Goal: Transaction & Acquisition: Download file/media

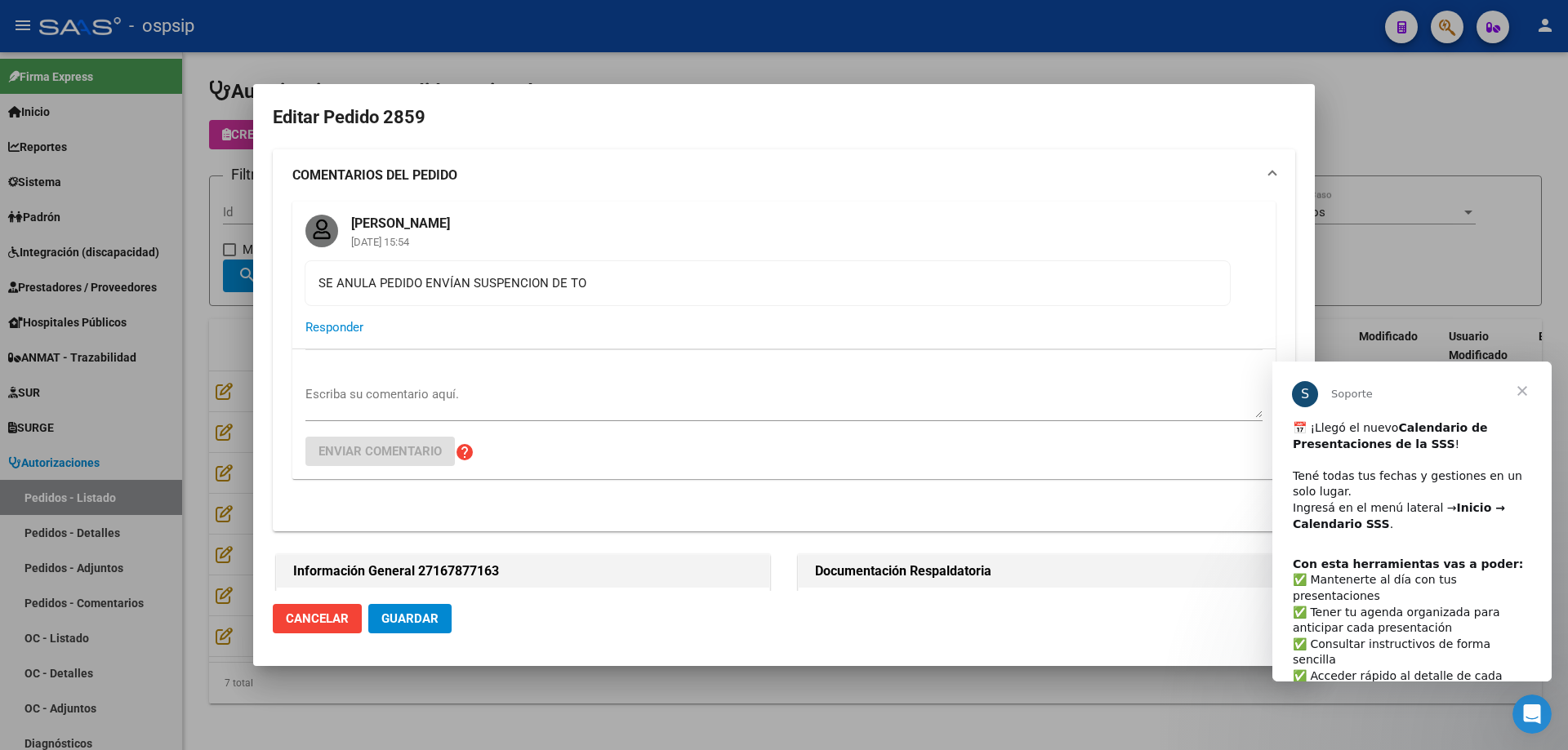
scroll to position [571, 0]
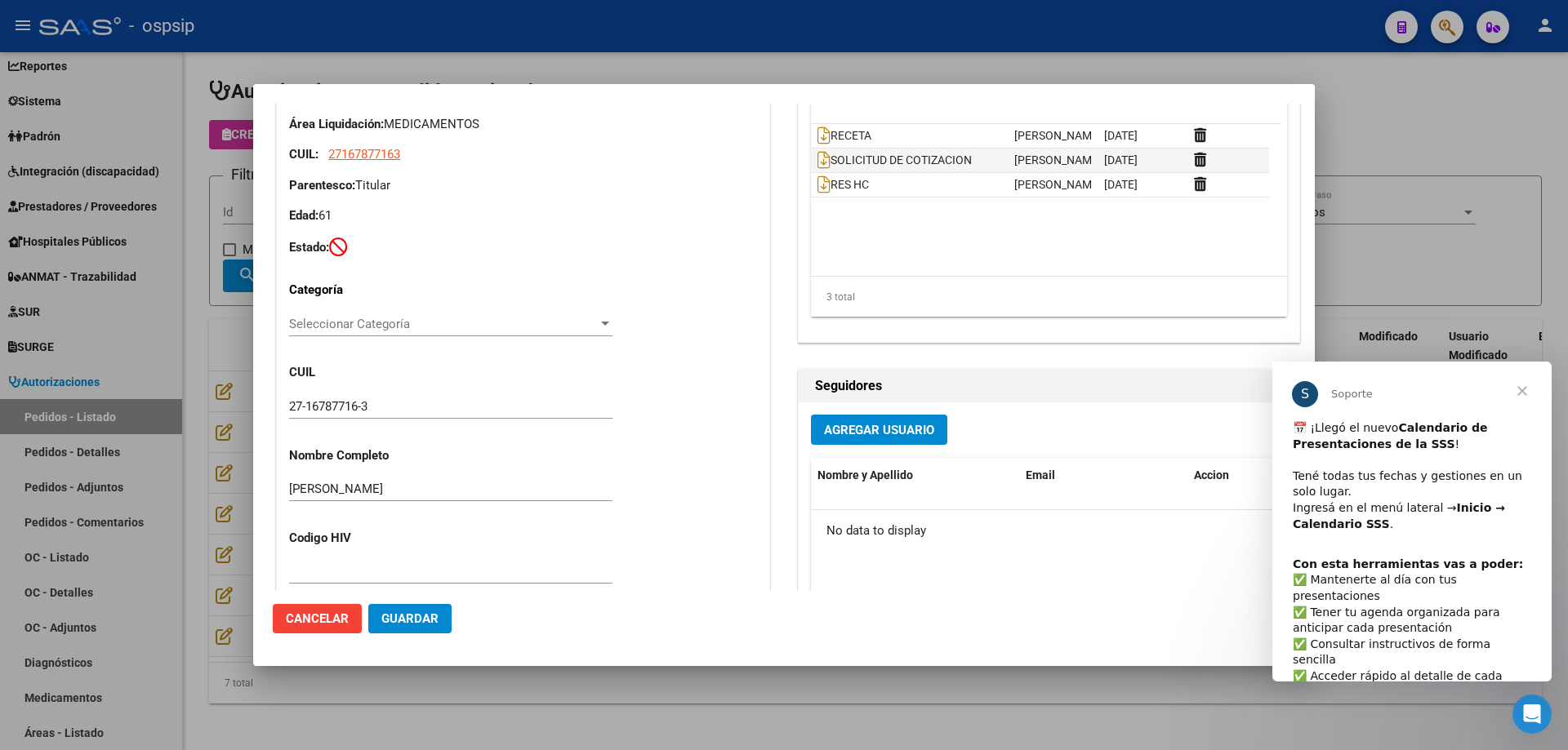
click at [1453, 254] on div at bounding box center [784, 375] width 1568 height 750
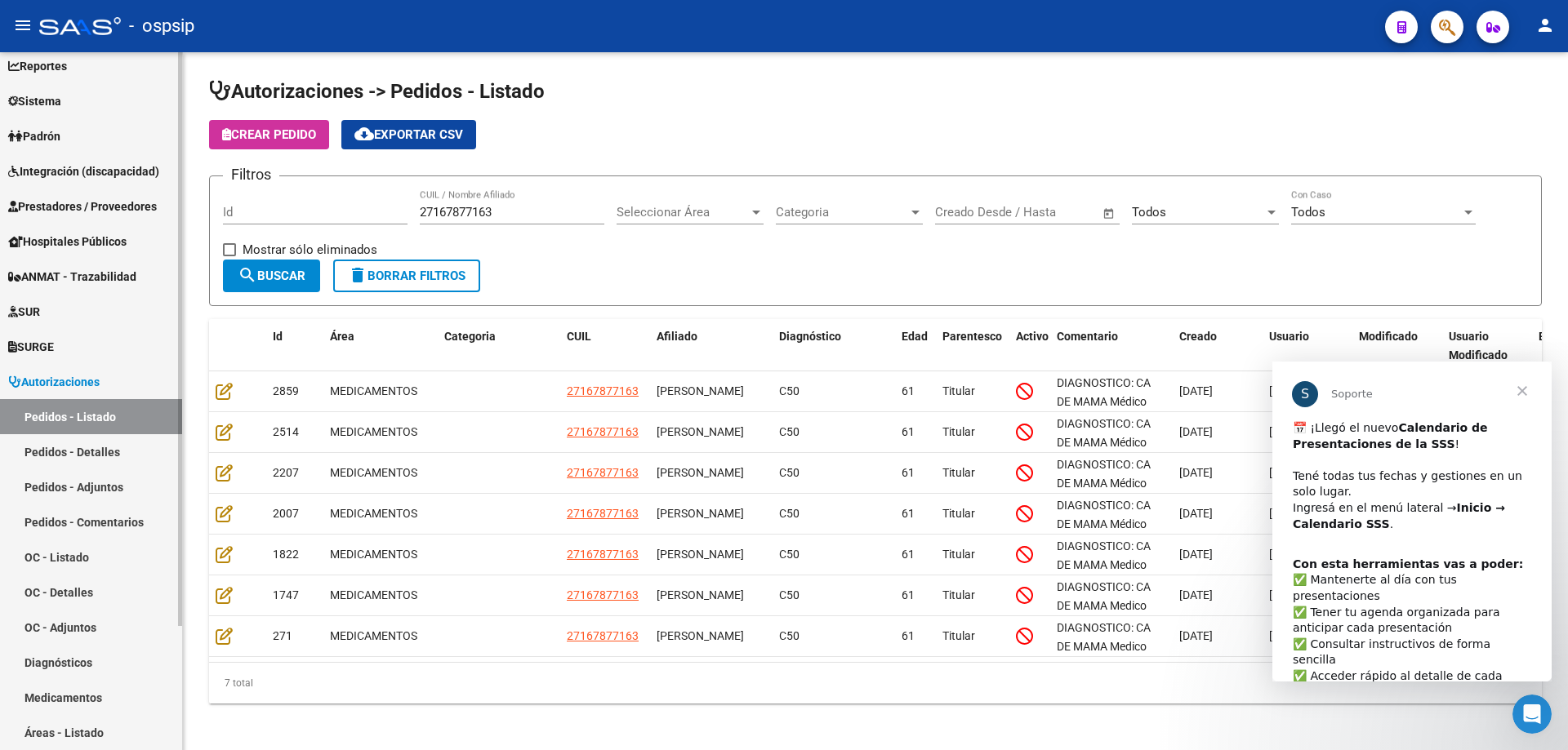
click at [78, 415] on link "Pedidos - Listado" at bounding box center [91, 417] width 182 height 35
drag, startPoint x: 512, startPoint y: 211, endPoint x: 324, endPoint y: 227, distance: 188.7
click at [324, 227] on div "Filtros Id 27167877163 CUIL / Nombre Afiliado Seleccionar Área Seleccionar Área…" at bounding box center [875, 225] width 1306 height 70
paste input "0388547309"
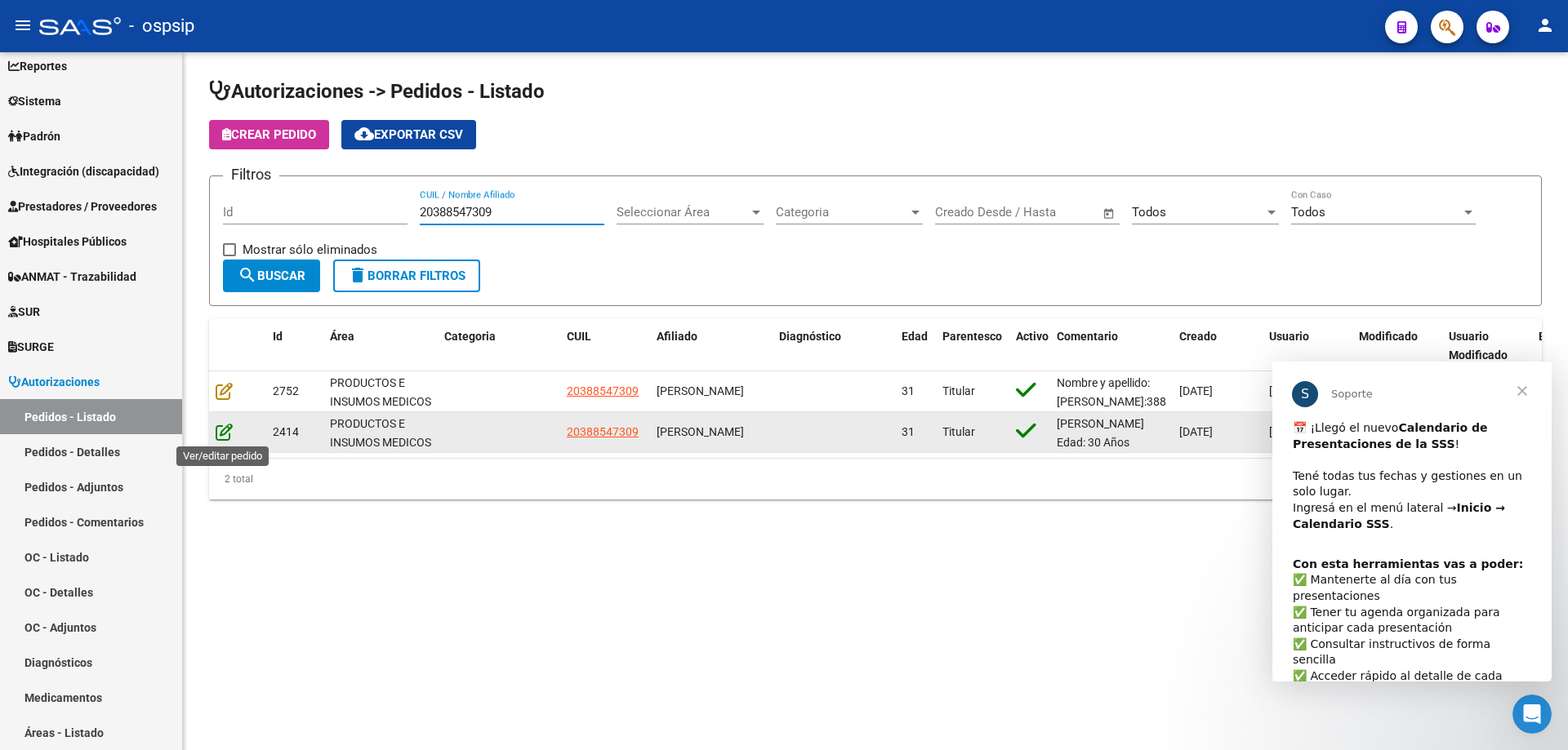
type input "20388547309"
click at [229, 428] on icon at bounding box center [224, 432] width 17 height 18
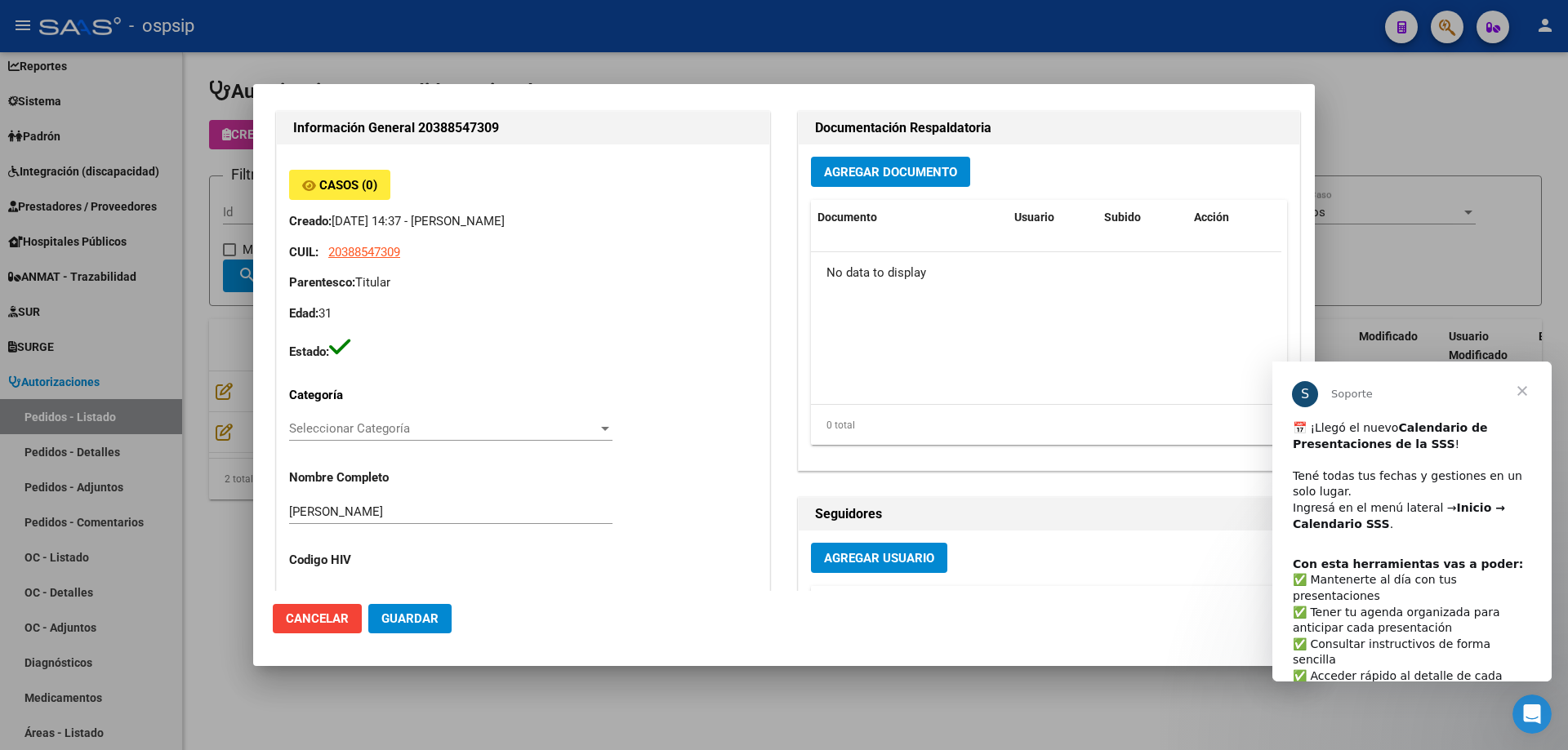
scroll to position [245, 0]
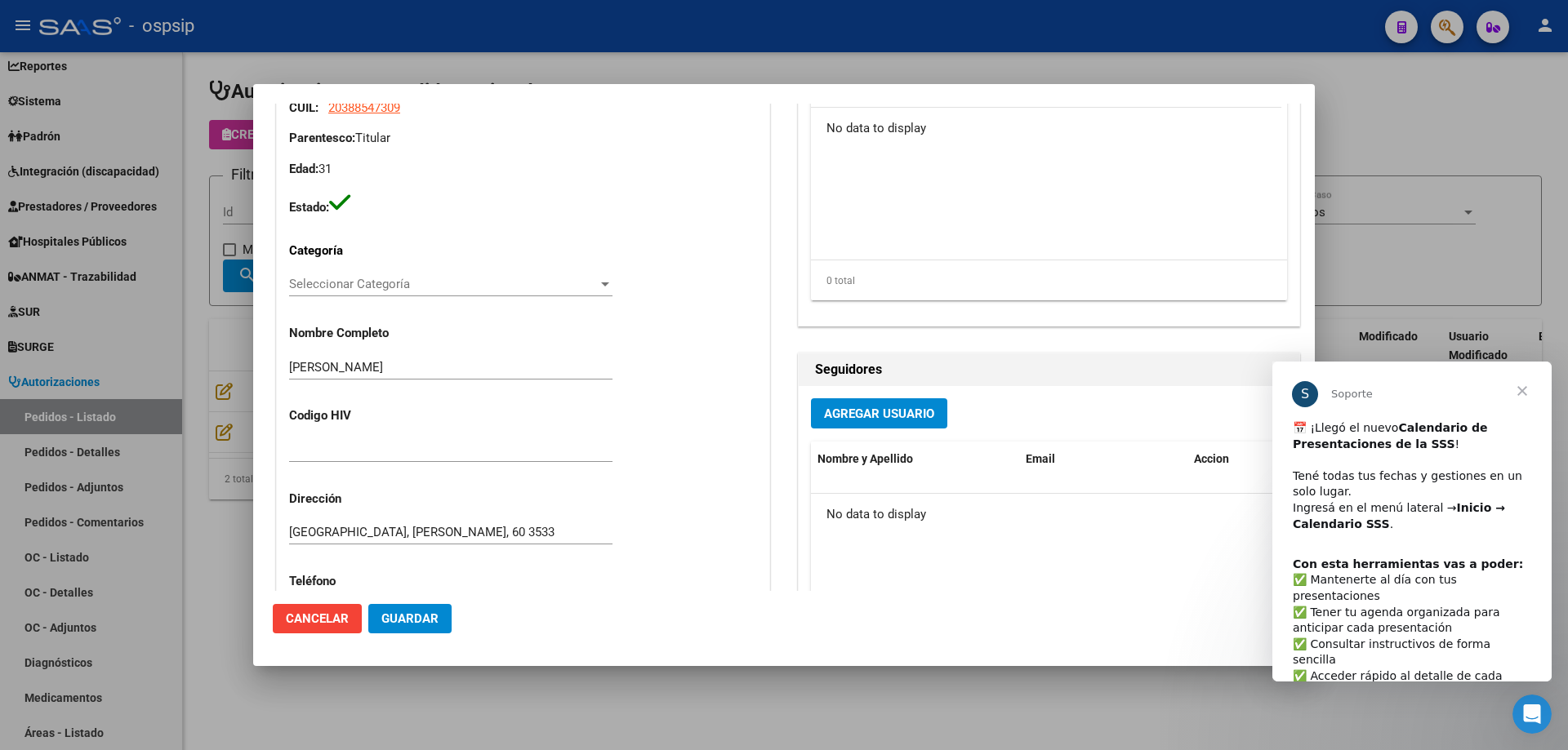
click at [1450, 265] on div at bounding box center [784, 375] width 1568 height 750
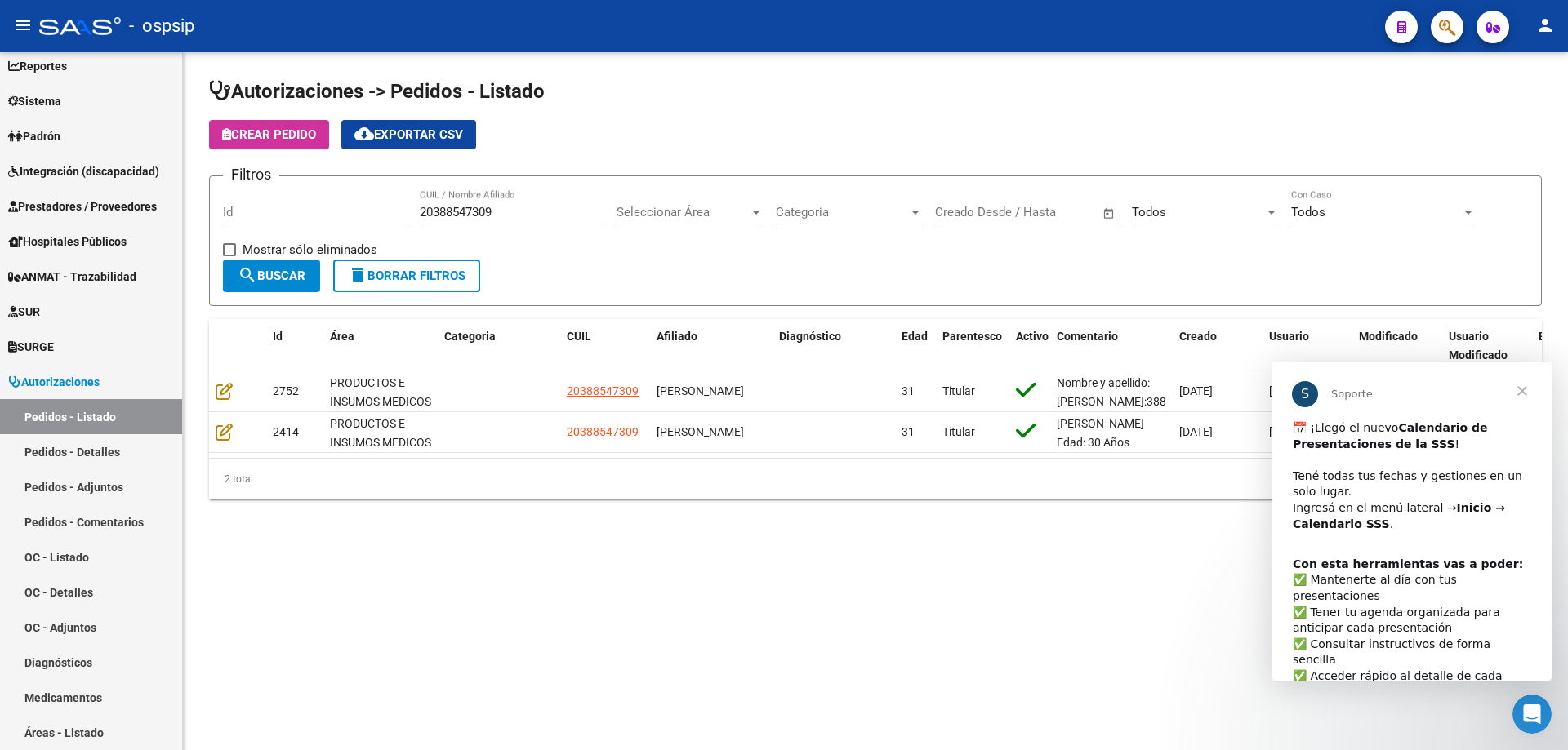
click at [1521, 395] on span "Cerrar" at bounding box center [1522, 391] width 58 height 58
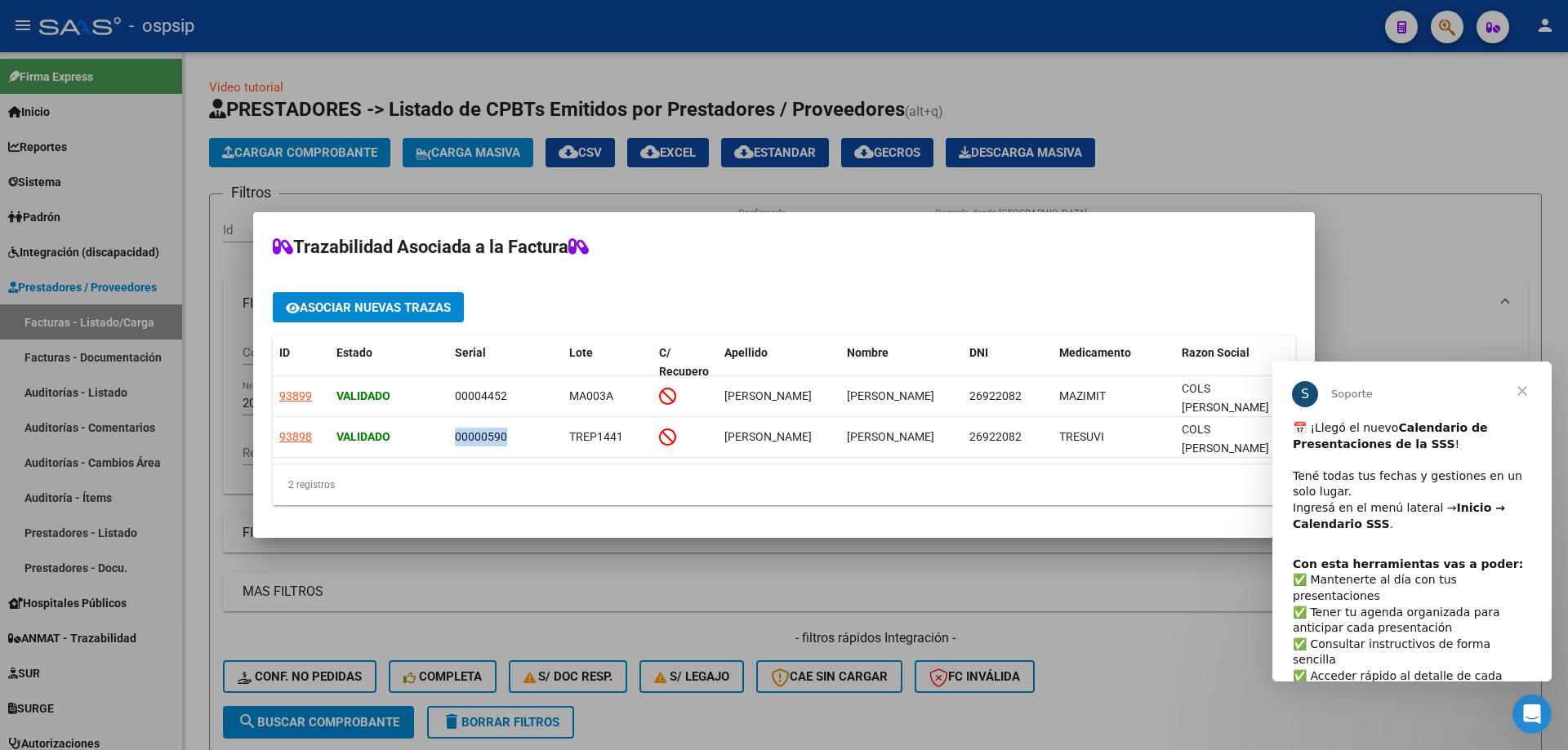
scroll to position [10, 0]
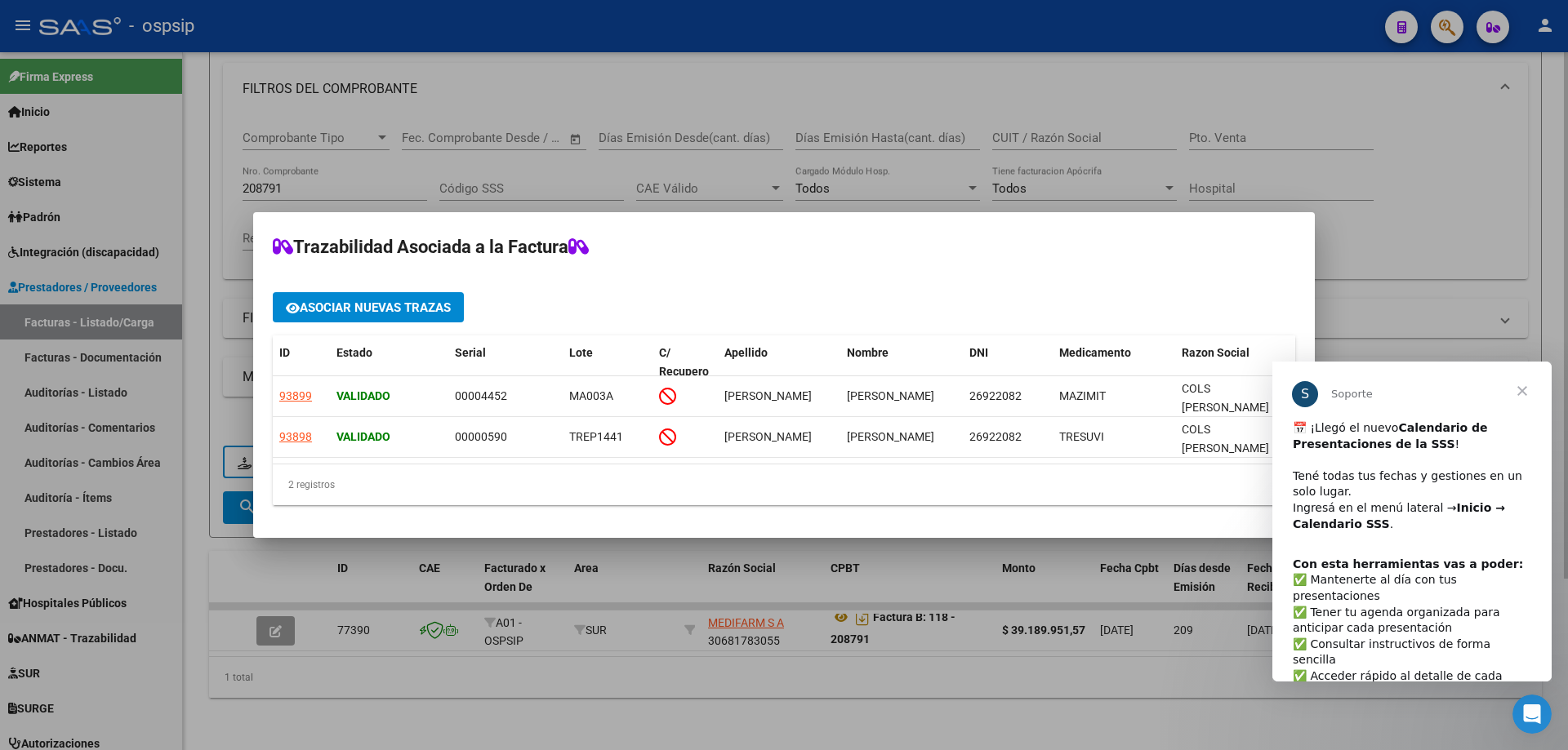
drag, startPoint x: 403, startPoint y: 151, endPoint x: 310, endPoint y: 181, distance: 97.7
click at [402, 154] on div at bounding box center [784, 375] width 1568 height 750
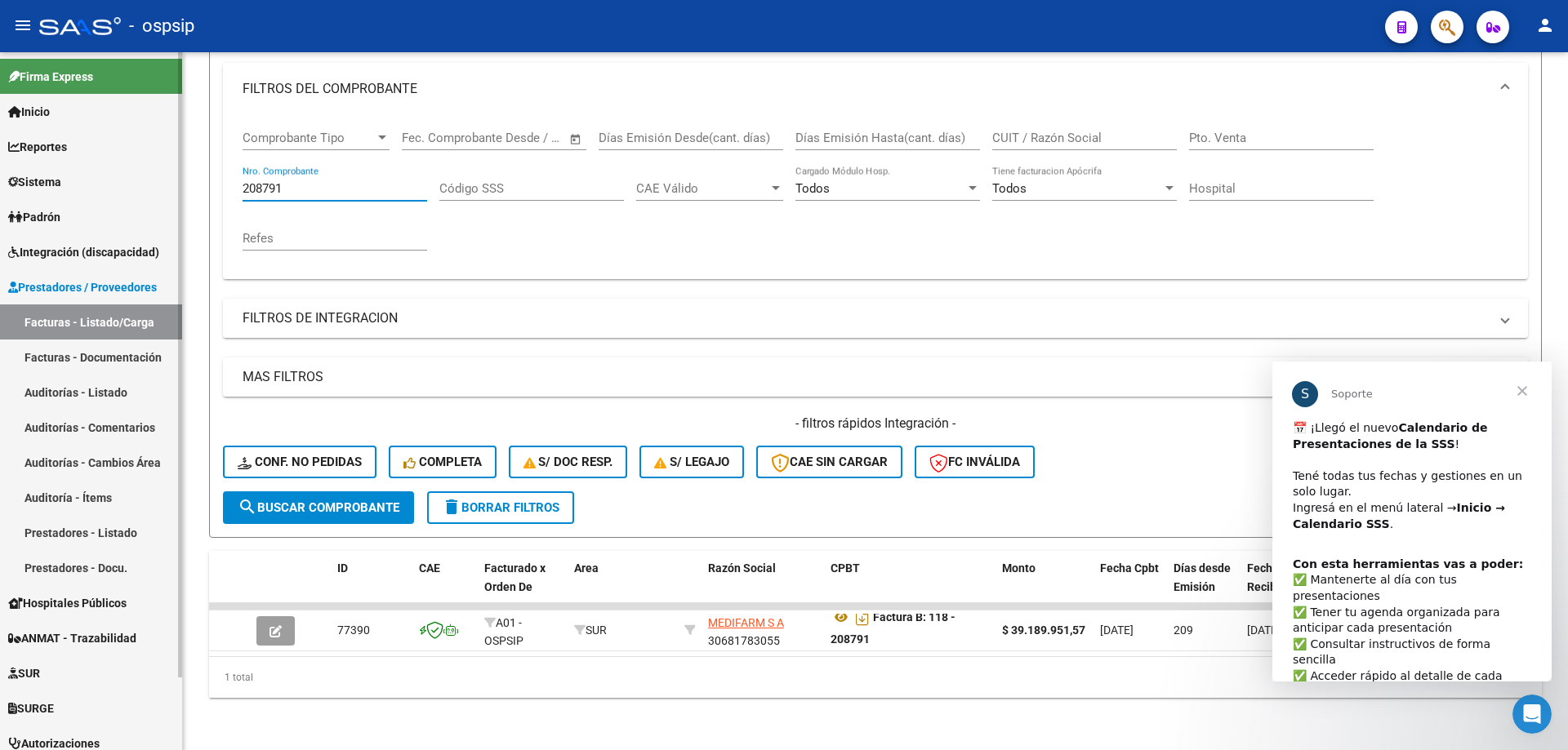
drag, startPoint x: 292, startPoint y: 181, endPoint x: 102, endPoint y: 187, distance: 190.1
click at [102, 187] on mat-sidenav-container "Firma Express Inicio Calendario SSS Instructivos Contacto OS Reportes SUR Exped…" at bounding box center [784, 401] width 1568 height 698
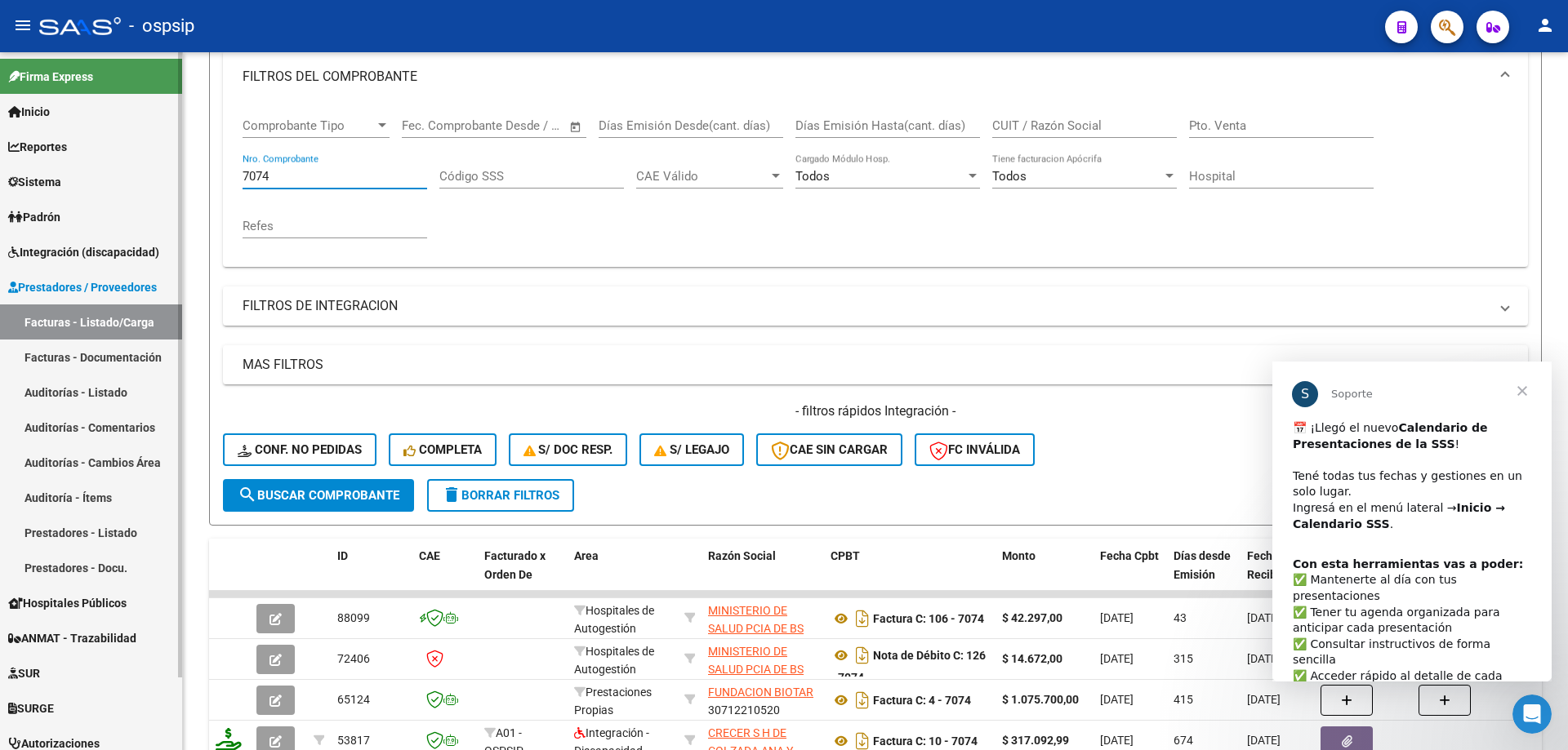
scroll to position [0, 0]
type input "7074"
click at [1521, 394] on span "Cerrar" at bounding box center [1522, 391] width 58 height 58
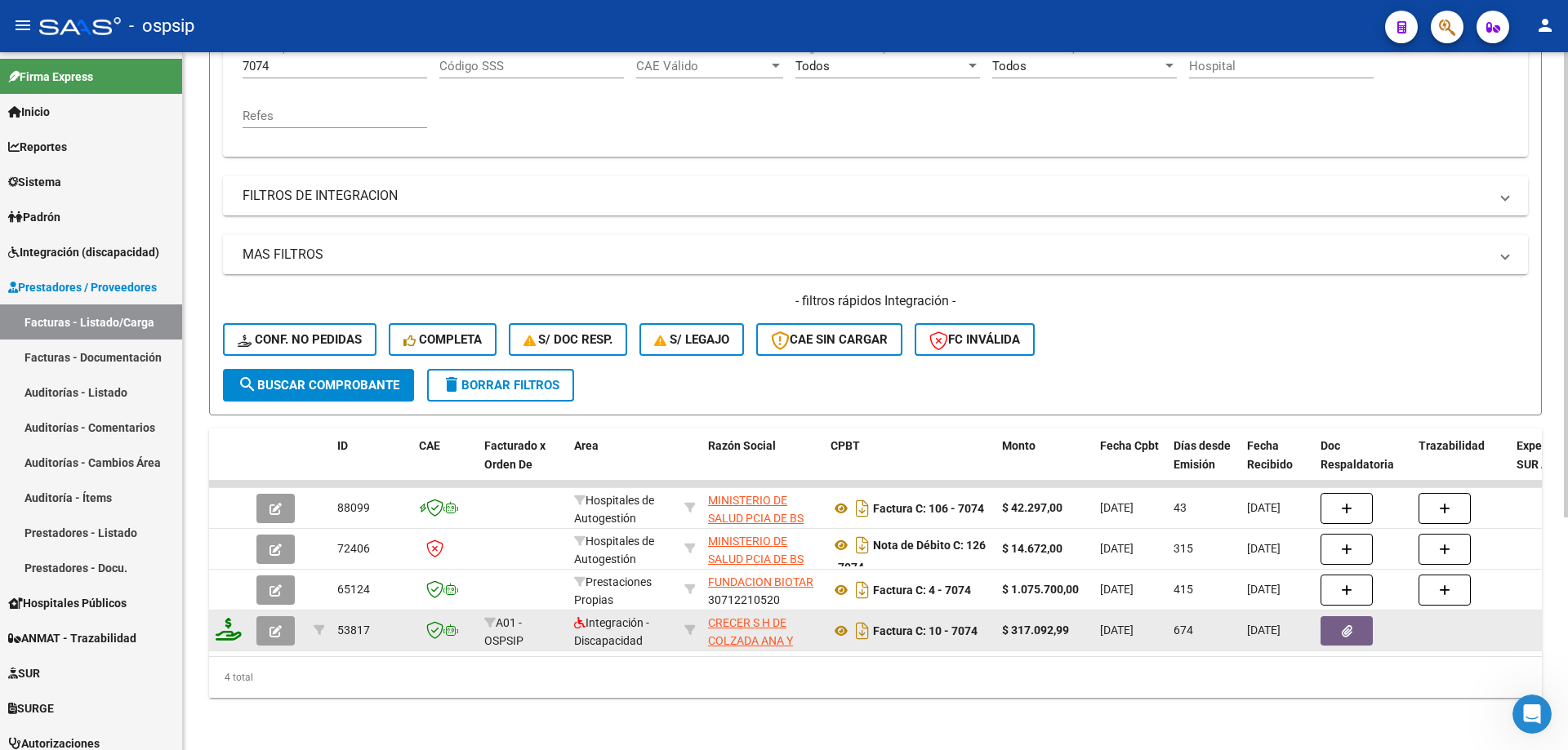
scroll to position [349, 0]
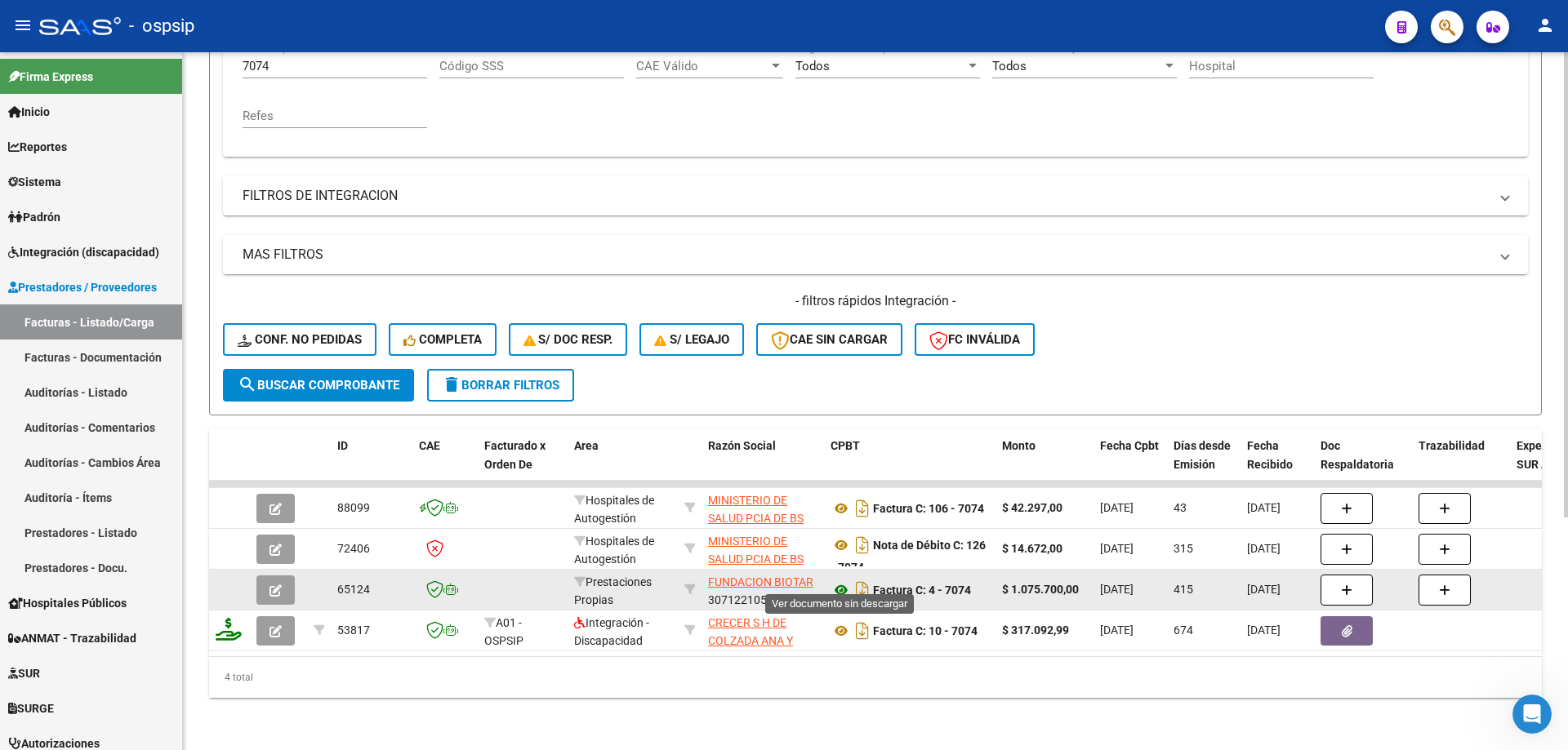
click at [838, 580] on icon at bounding box center [841, 590] width 22 height 20
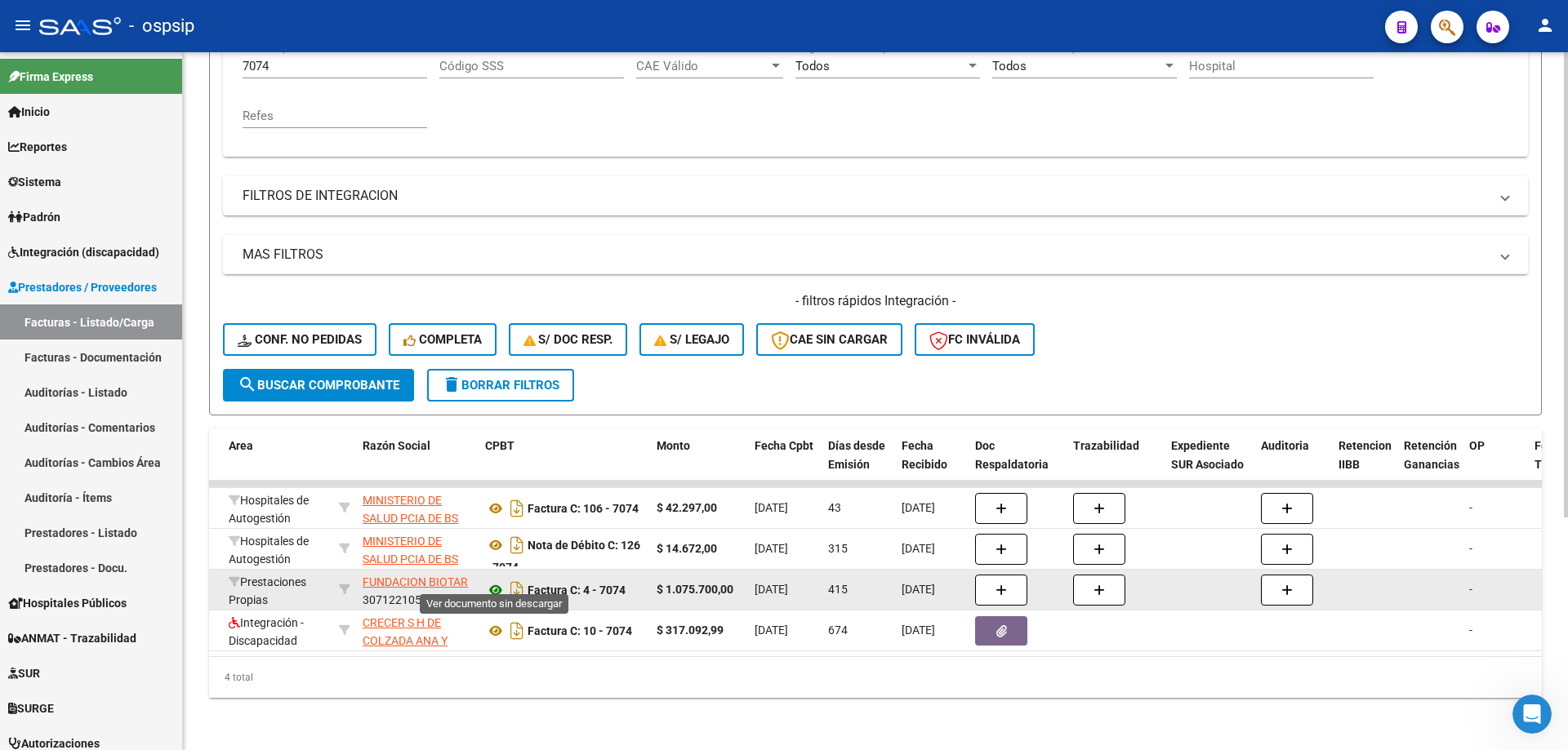
click at [497, 581] on icon at bounding box center [496, 590] width 22 height 20
click at [518, 580] on icon "Descargar documento" at bounding box center [518, 590] width 22 height 26
